Goal: Task Accomplishment & Management: Manage account settings

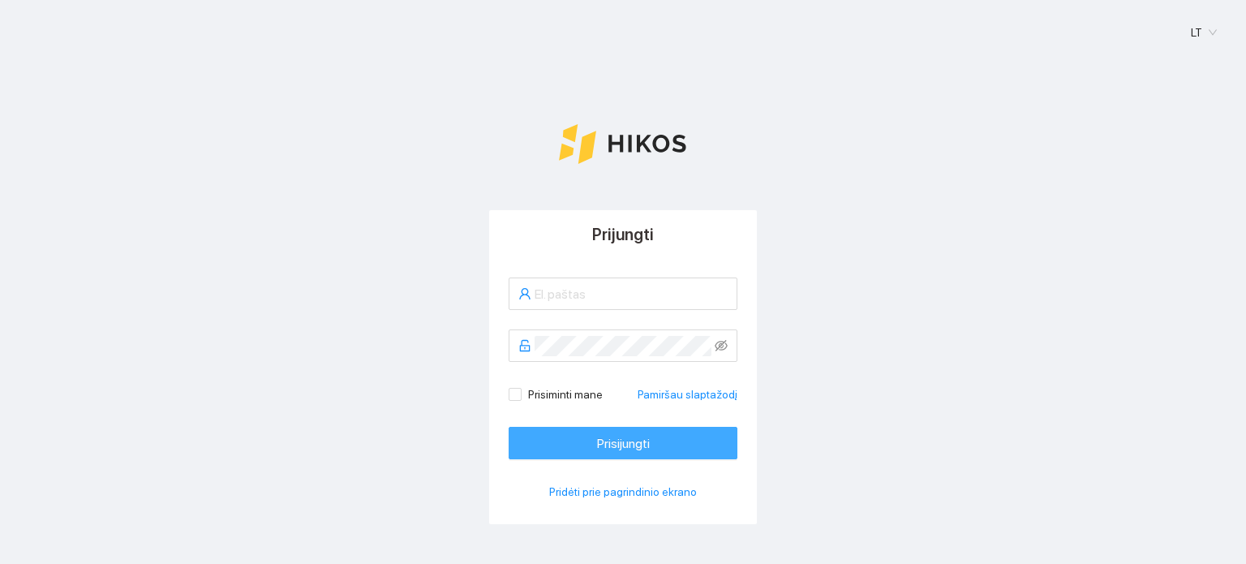
type input "[EMAIL_ADDRESS][DOMAIN_NAME]"
click at [606, 447] on span "Prisijungti" at bounding box center [623, 443] width 53 height 20
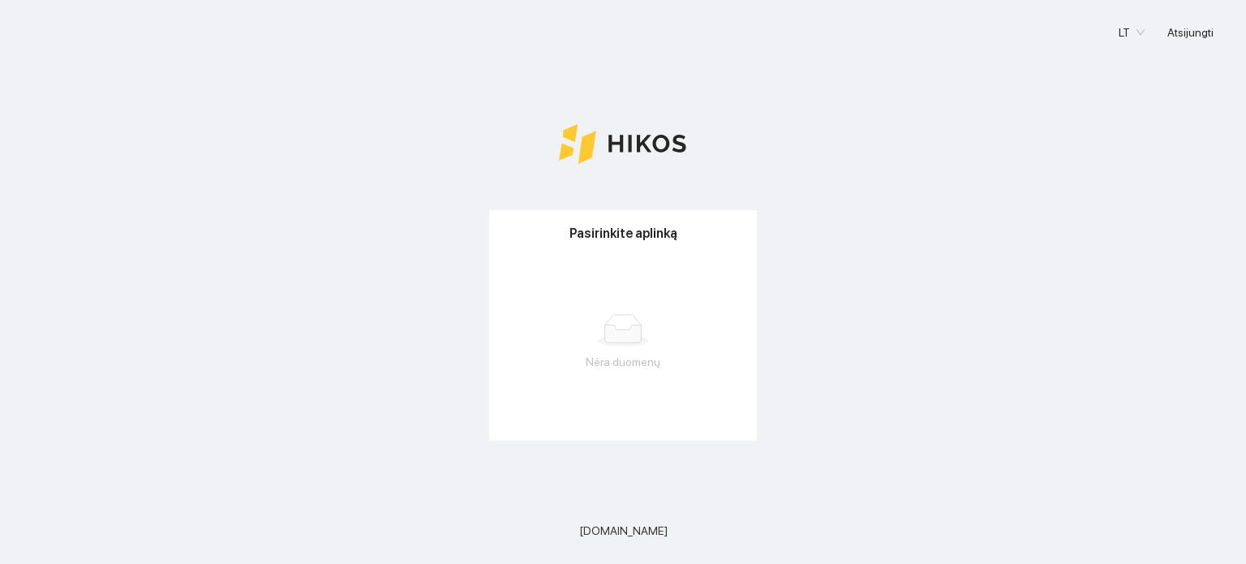
click at [616, 334] on icon at bounding box center [623, 333] width 37 height 17
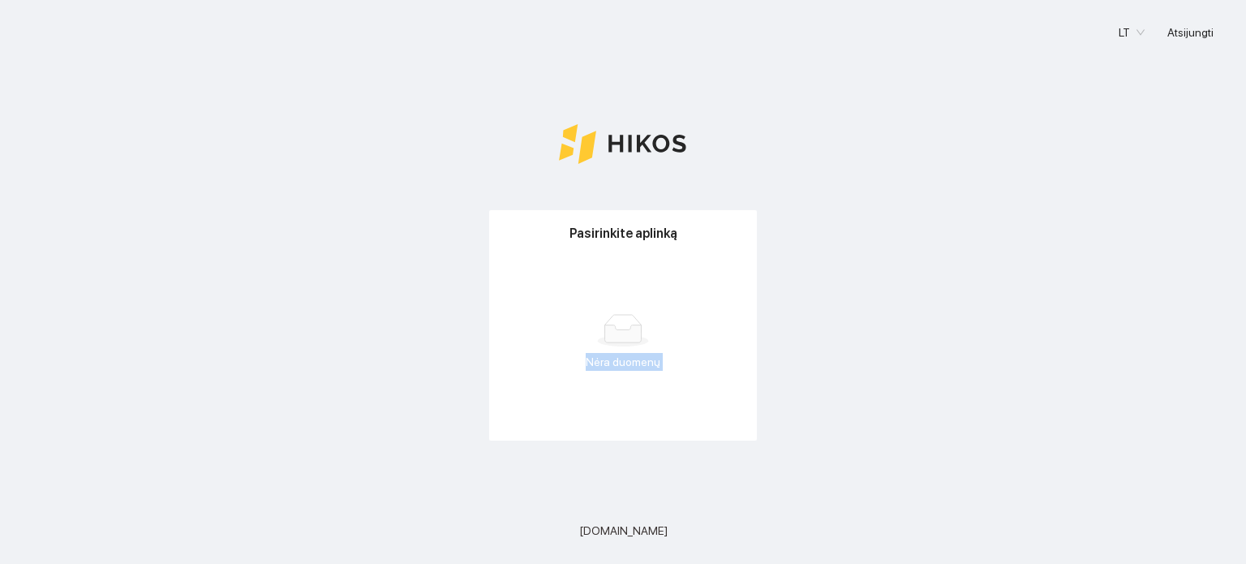
click at [616, 334] on icon at bounding box center [623, 333] width 37 height 17
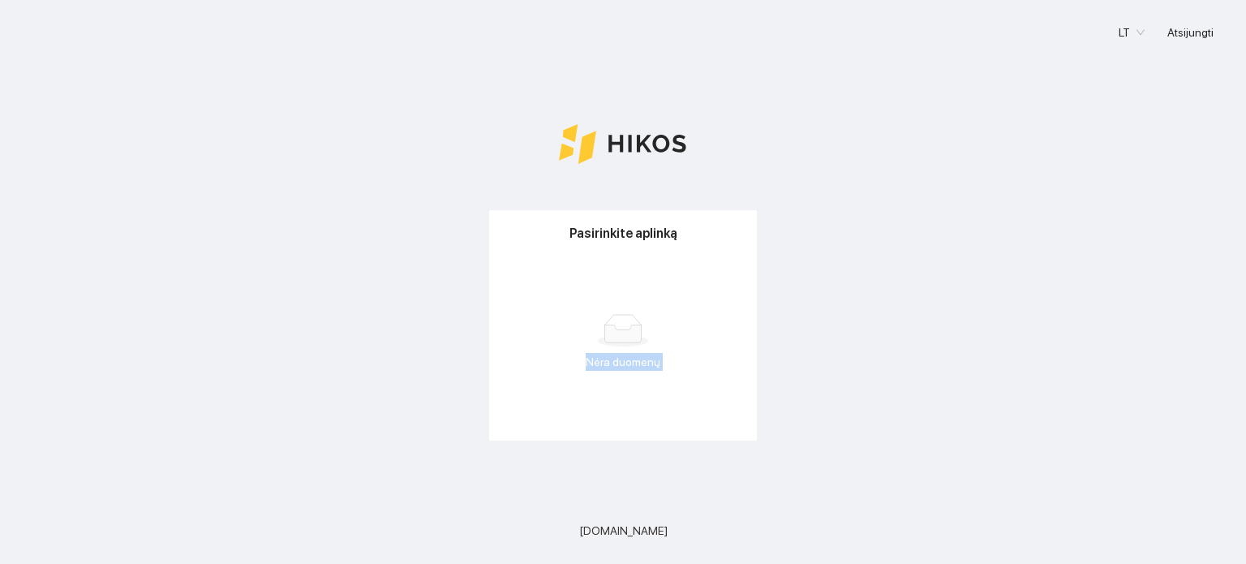
click at [616, 334] on icon at bounding box center [623, 333] width 37 height 17
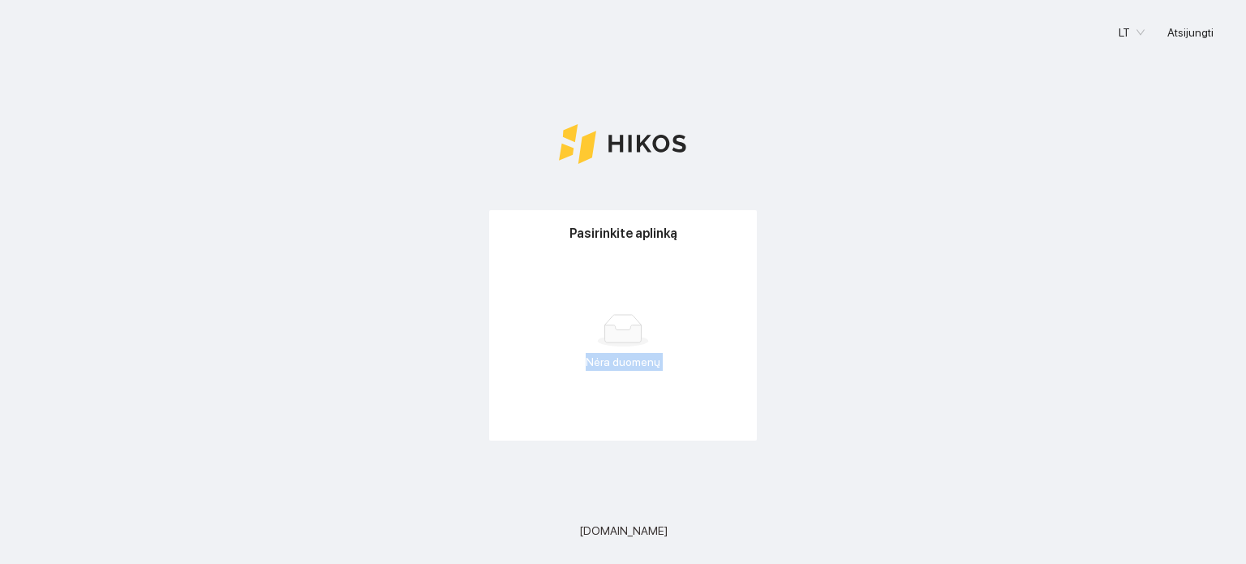
click at [616, 334] on icon at bounding box center [623, 333] width 37 height 17
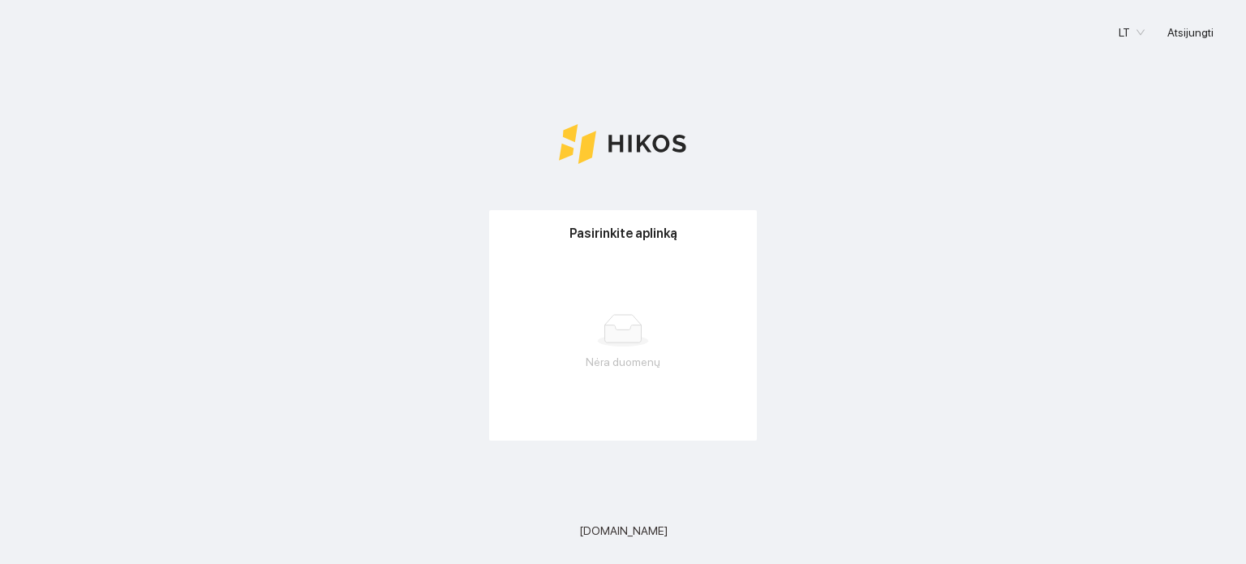
click at [617, 327] on icon at bounding box center [623, 330] width 52 height 32
click at [616, 327] on icon at bounding box center [623, 330] width 52 height 32
click at [1125, 38] on span "LT" at bounding box center [1132, 32] width 26 height 24
click at [1197, 37] on span "Atsijungti" at bounding box center [1190, 33] width 46 height 18
